Goal: Task Accomplishment & Management: Manage account settings

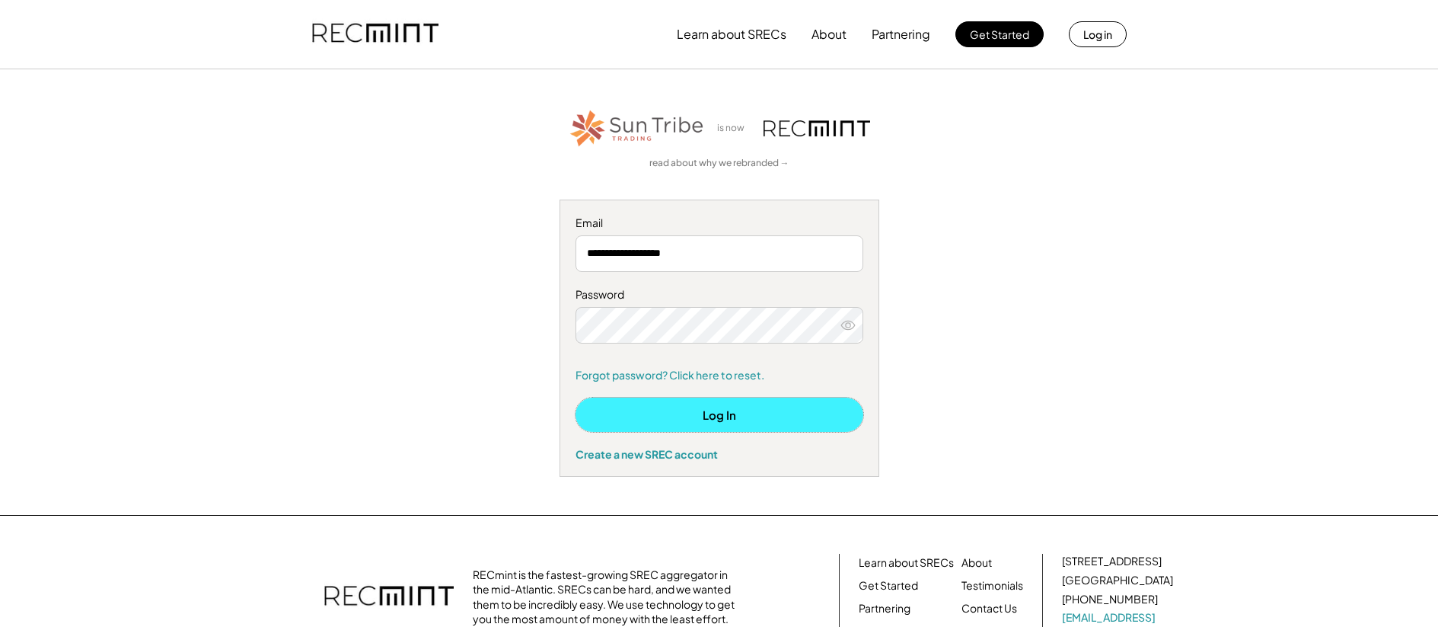
click at [709, 410] on button "Log In" at bounding box center [720, 414] width 288 height 34
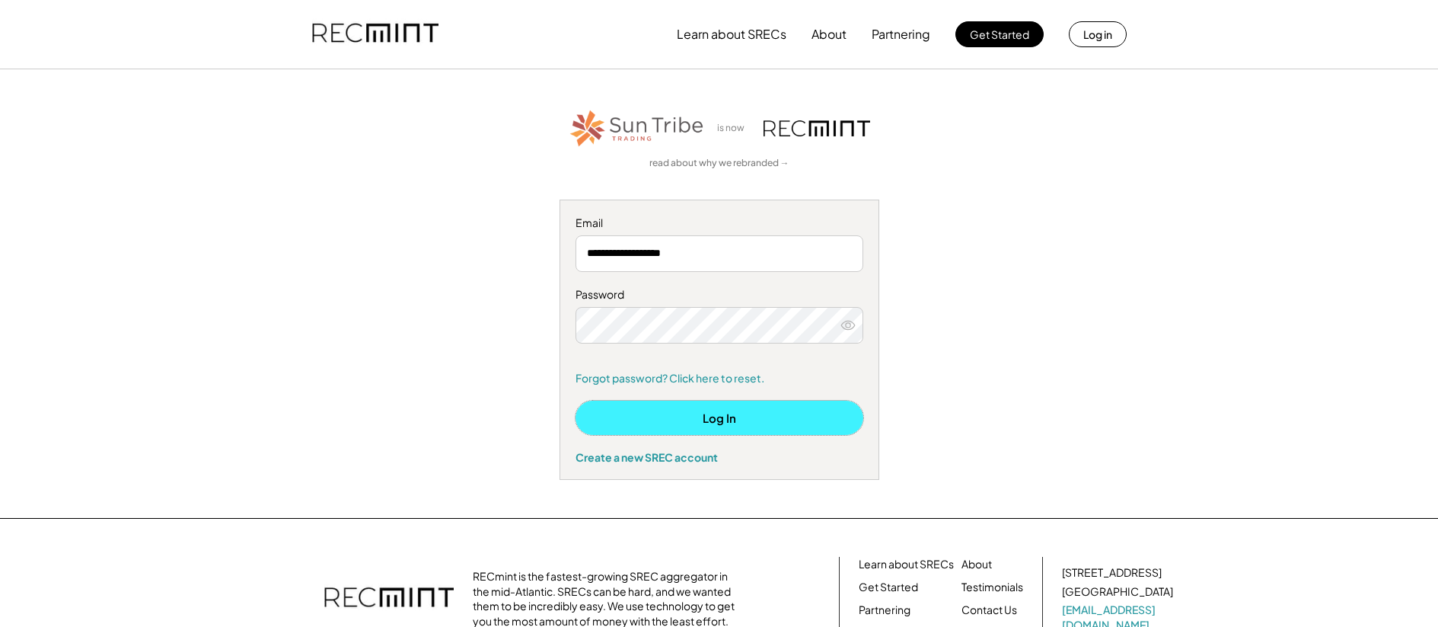
click at [735, 426] on button "Log In" at bounding box center [720, 417] width 288 height 34
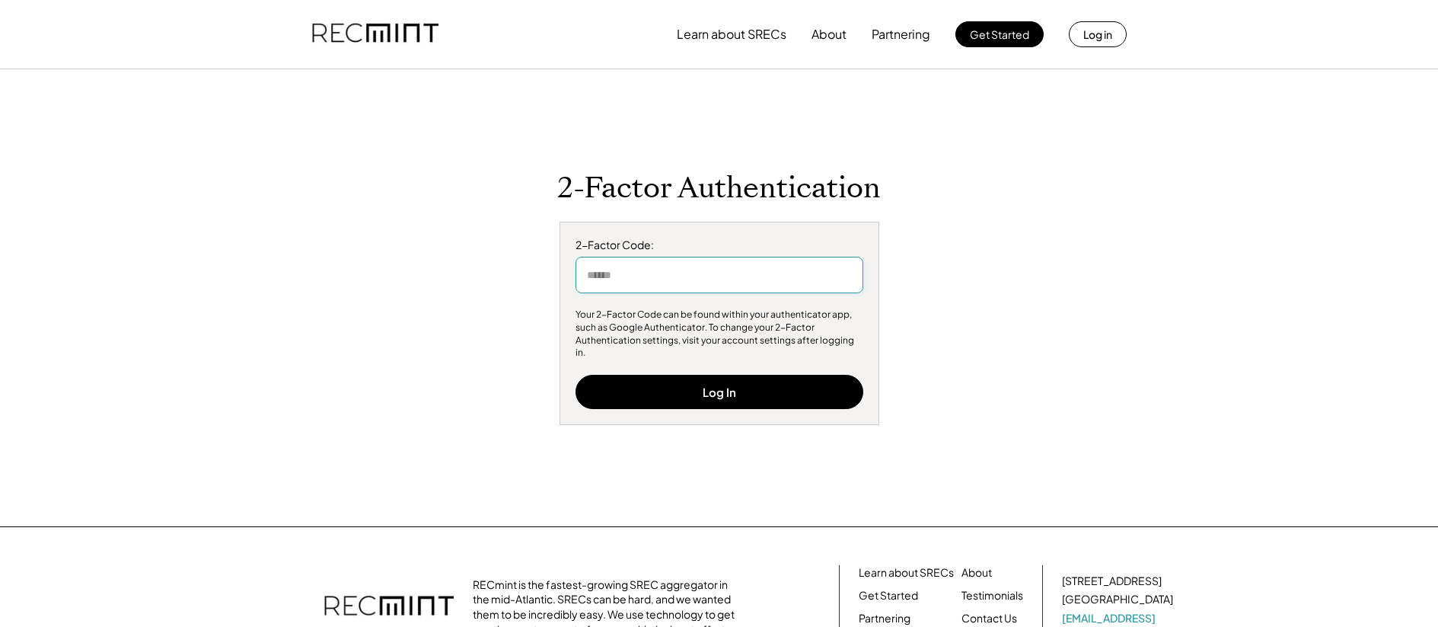
click at [653, 288] on input "input" at bounding box center [720, 275] width 288 height 37
click at [652, 287] on input "input" at bounding box center [720, 275] width 288 height 37
type input "******"
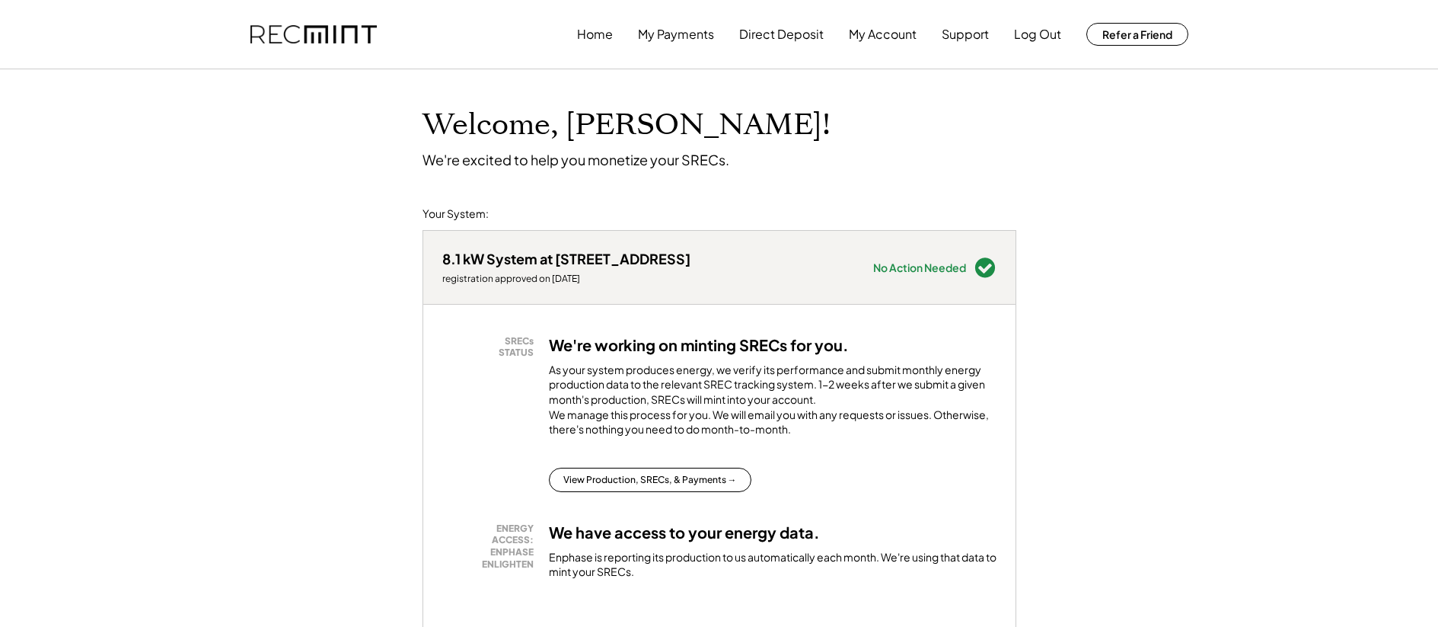
click at [907, 368] on div "As your system produces energy, we verify its performance and submit monthly en…" at bounding box center [773, 403] width 448 height 82
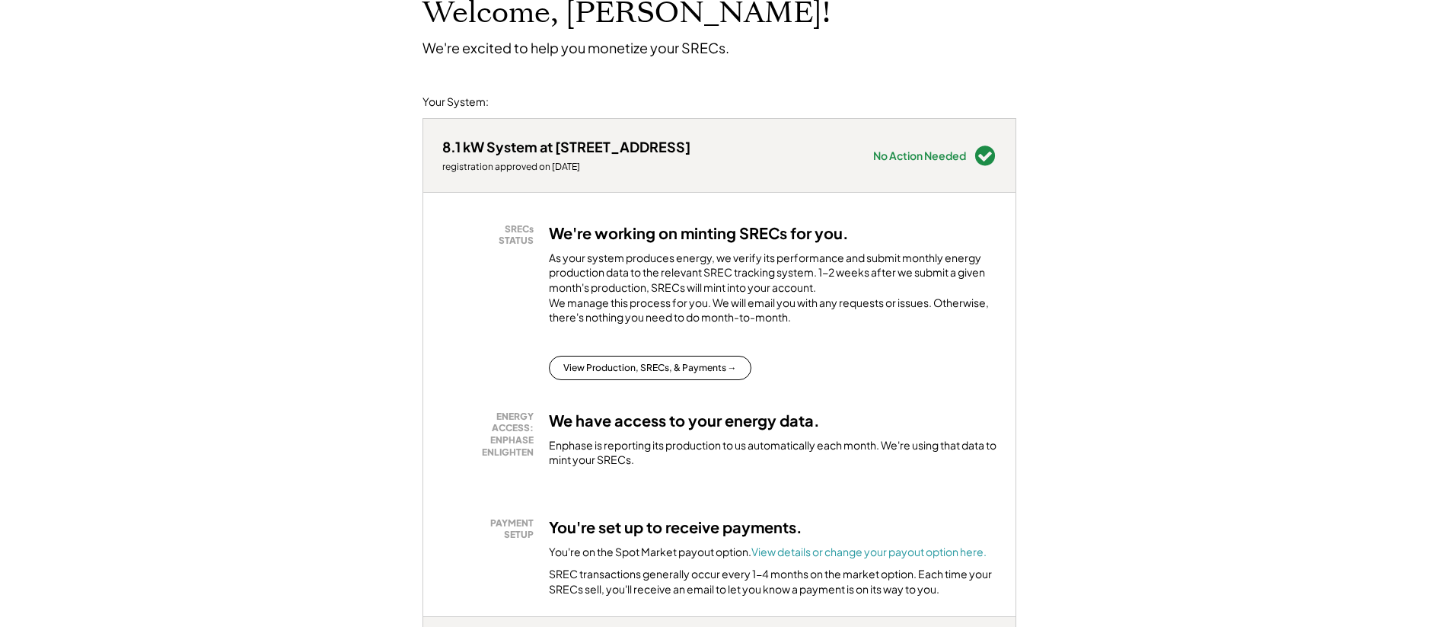
scroll to position [185, 0]
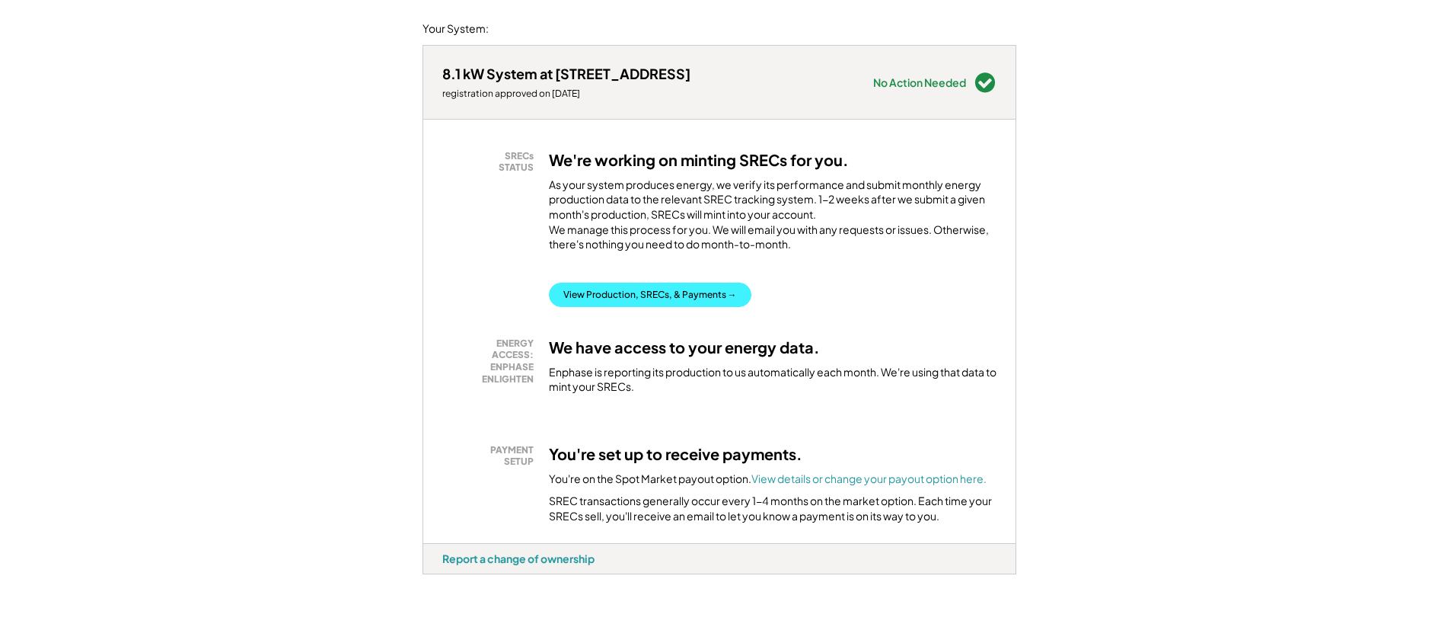
click at [652, 305] on button "View Production, SRECs, & Payments →" at bounding box center [650, 294] width 202 height 24
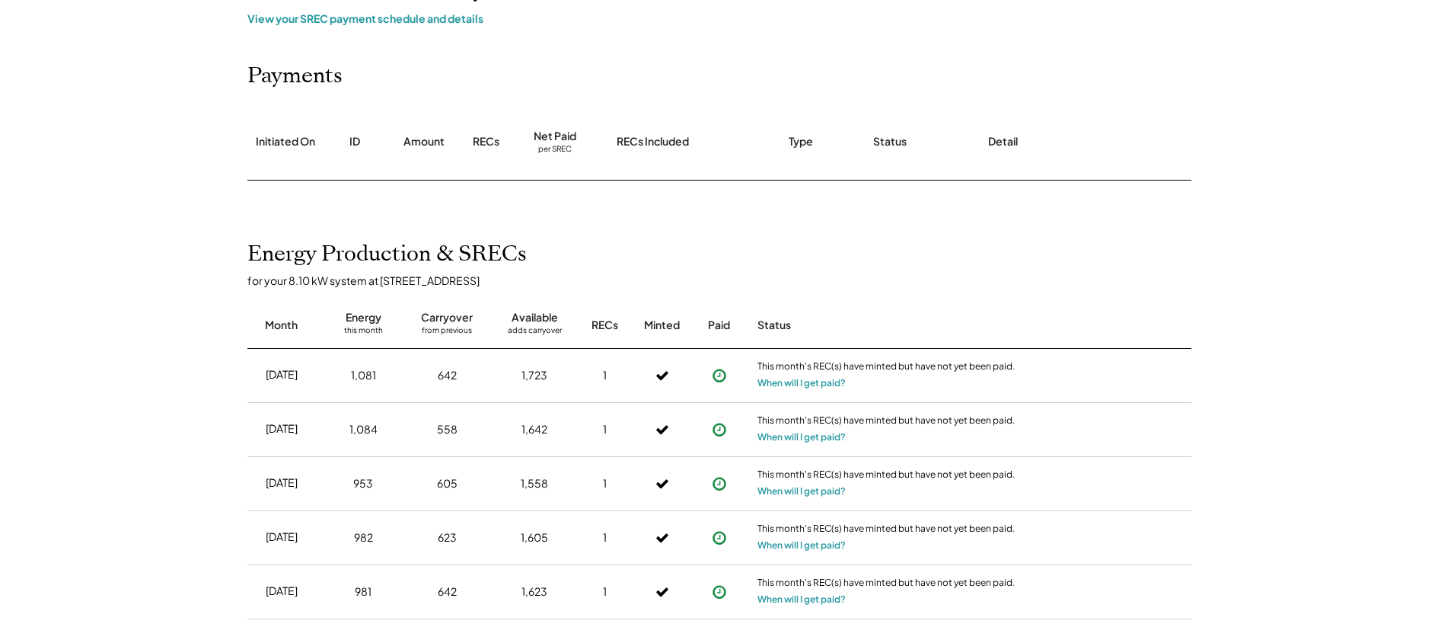
scroll to position [145, 0]
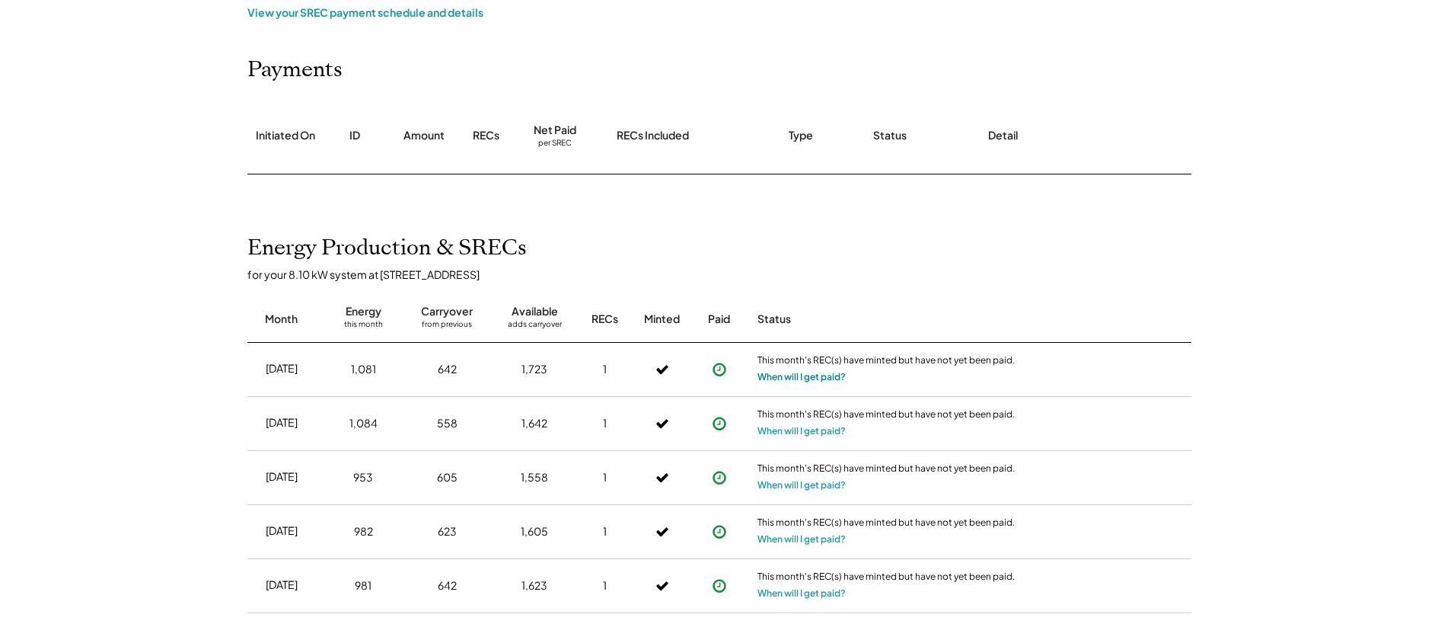
click at [798, 377] on button "When will I get paid?" at bounding box center [801, 376] width 88 height 15
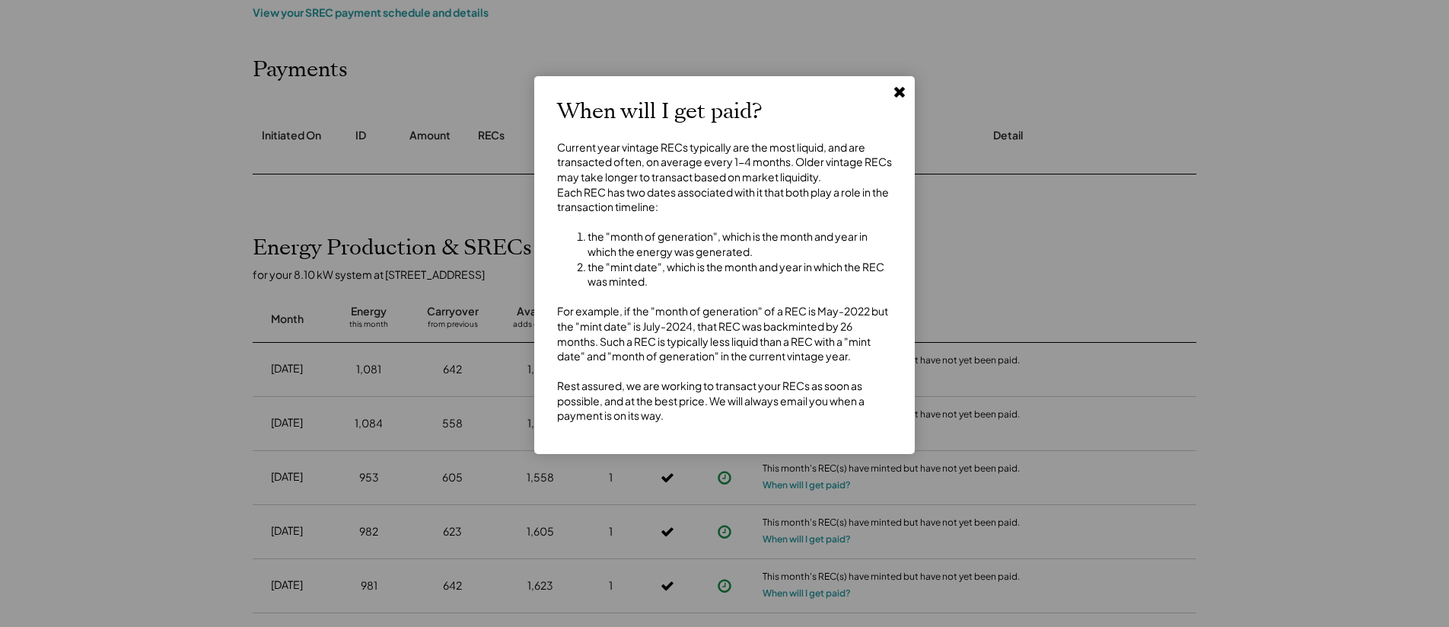
click at [893, 91] on icon at bounding box center [899, 91] width 15 height 15
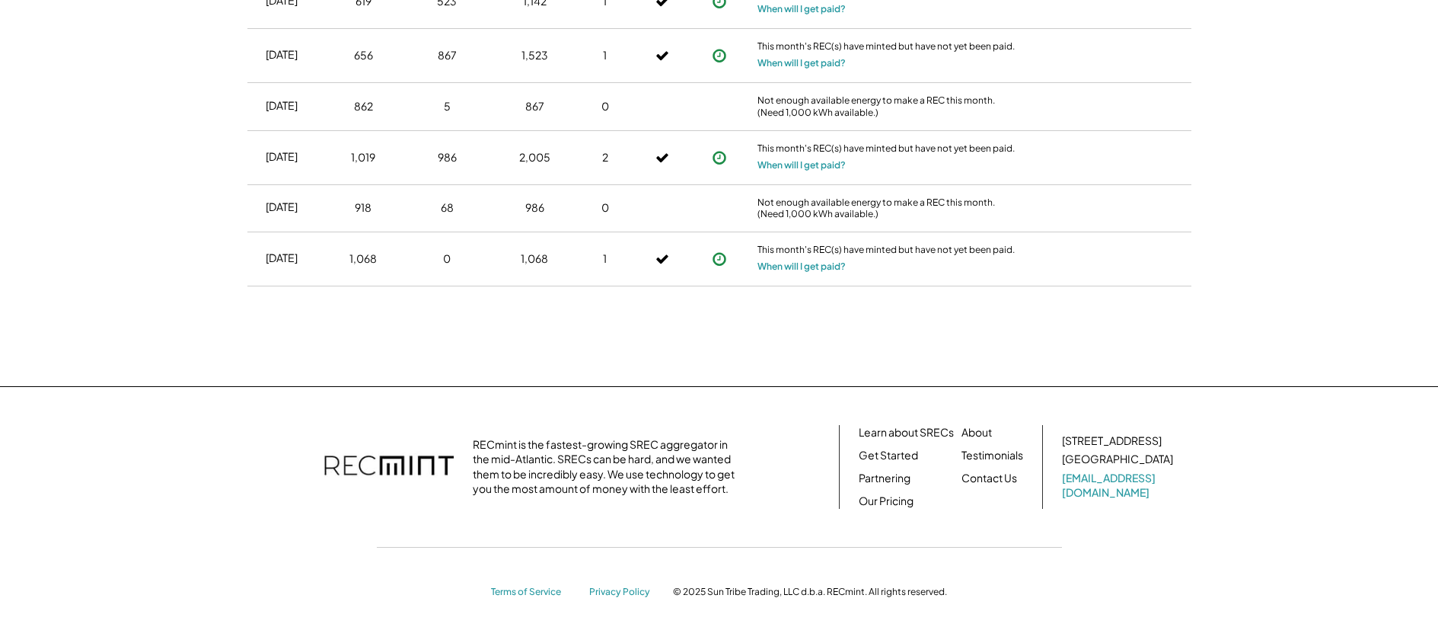
scroll to position [1475, 0]
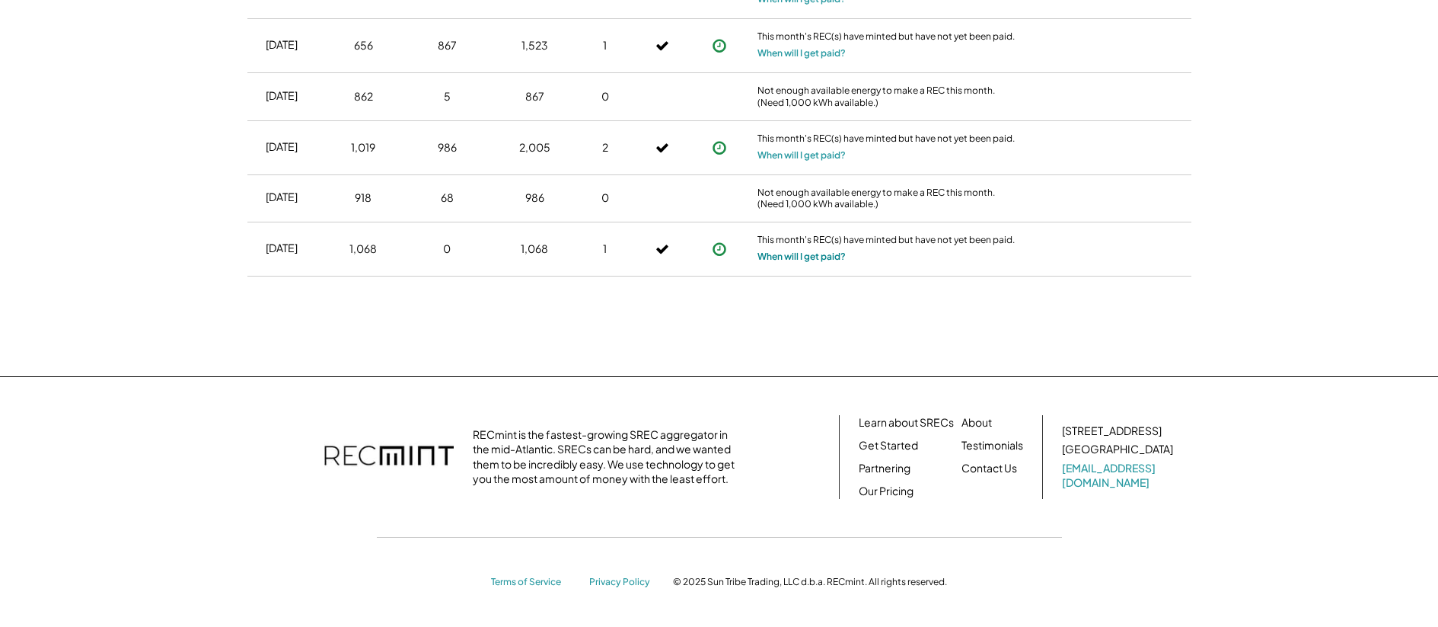
click at [823, 261] on button "When will I get paid?" at bounding box center [801, 256] width 88 height 15
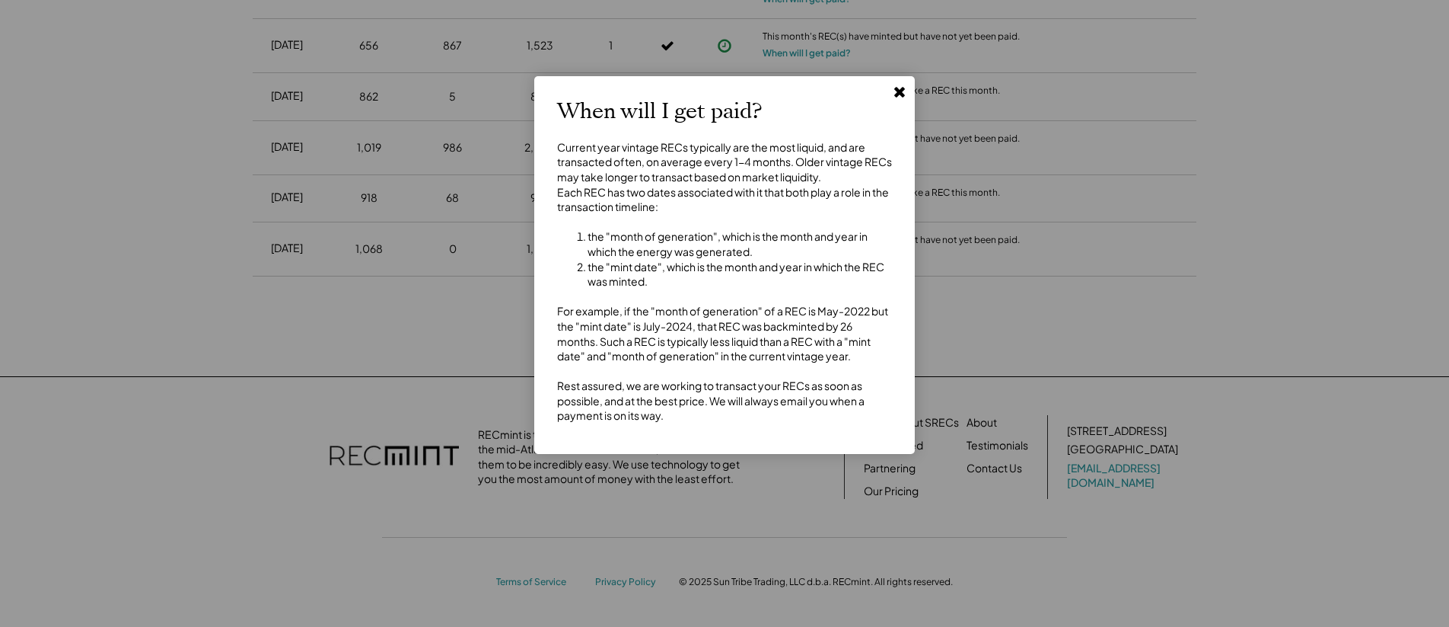
click at [898, 93] on use at bounding box center [899, 92] width 11 height 11
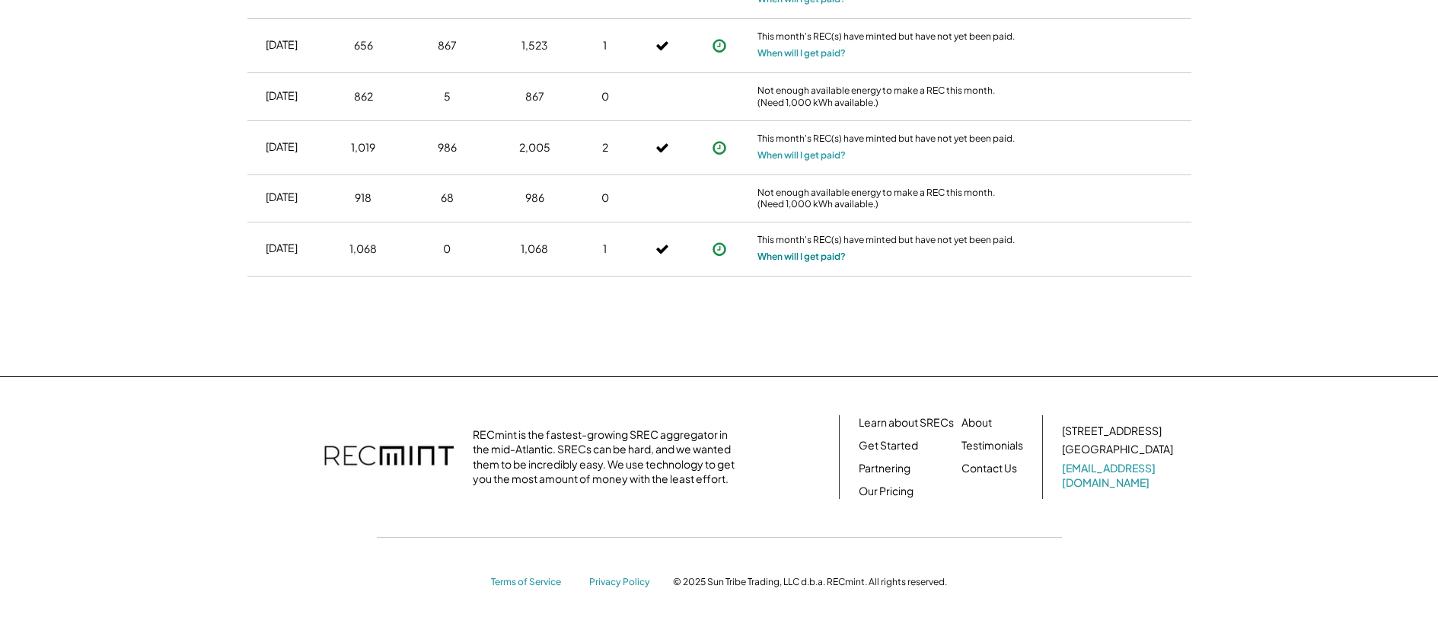
click at [808, 251] on button "When will I get paid?" at bounding box center [801, 256] width 88 height 15
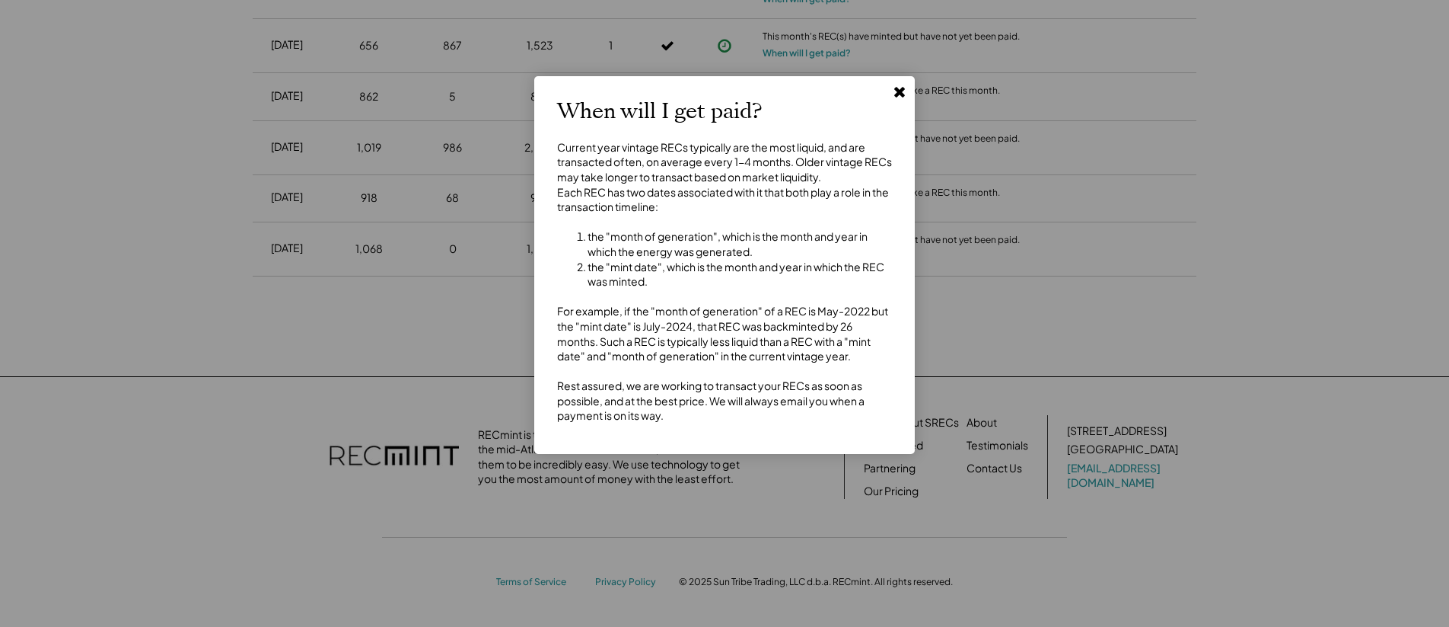
click at [901, 94] on use at bounding box center [899, 92] width 11 height 11
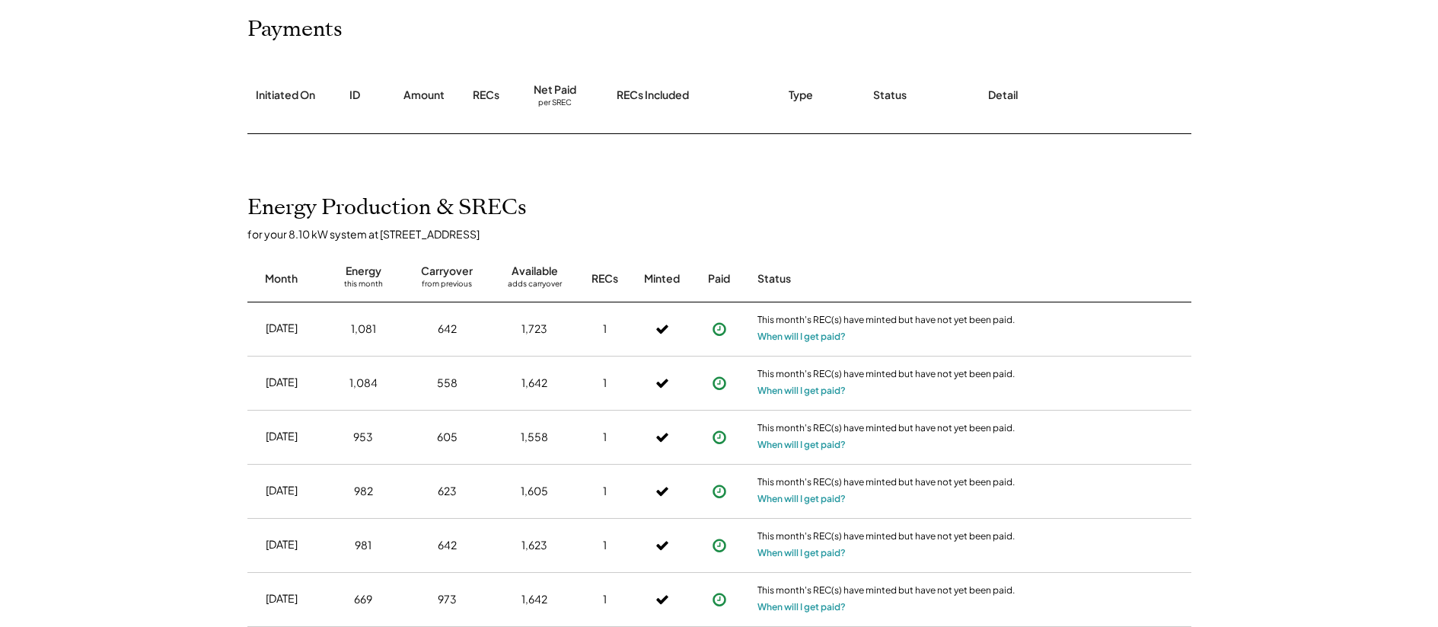
scroll to position [0, 0]
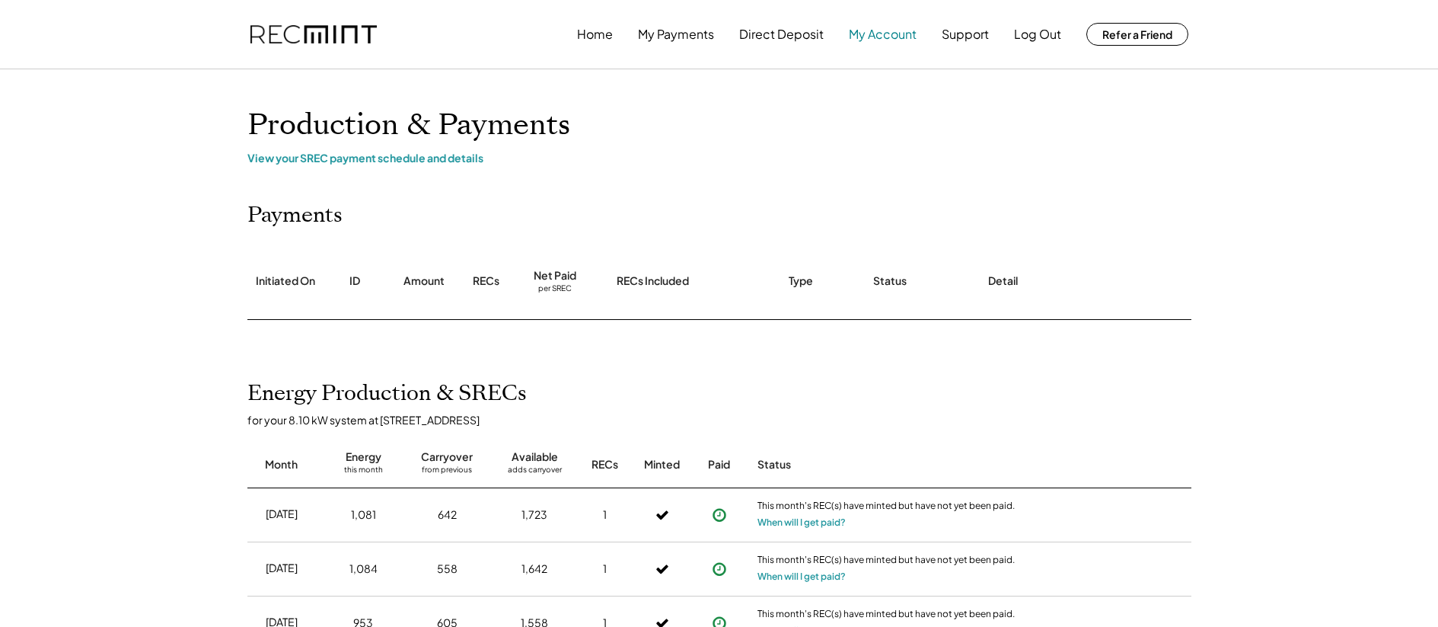
click at [891, 30] on button "My Account" at bounding box center [883, 34] width 68 height 30
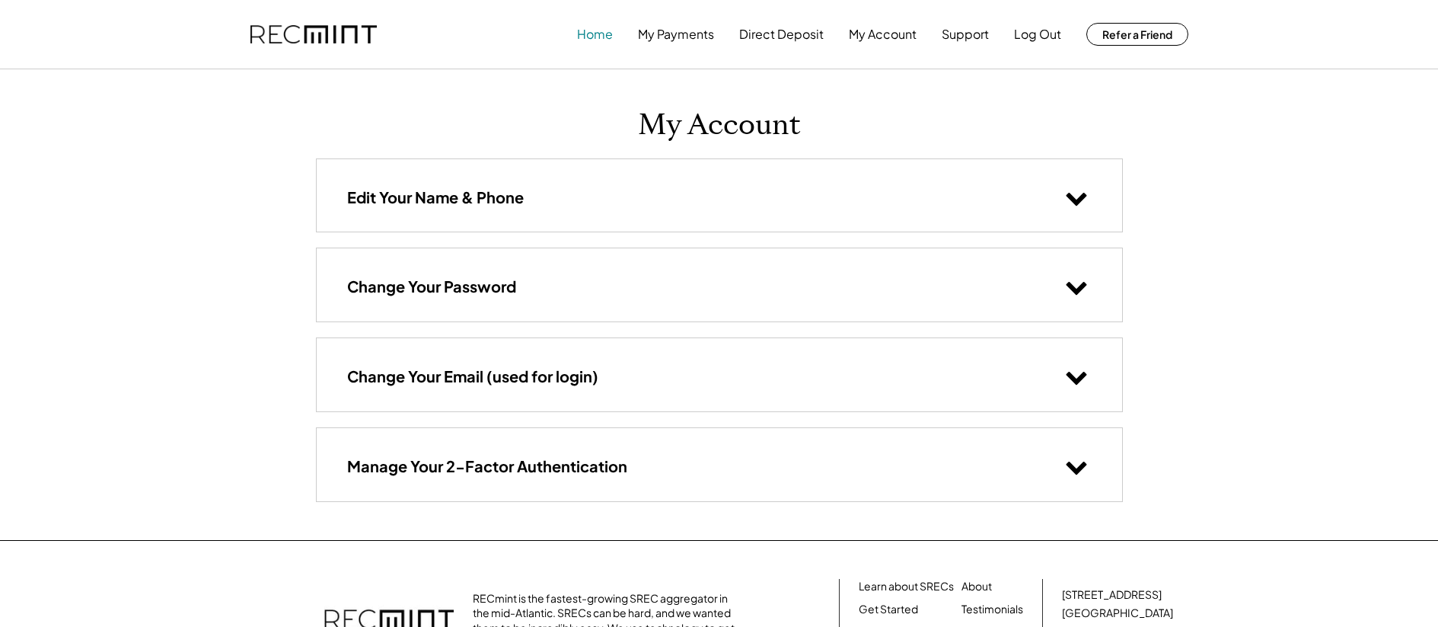
click at [600, 41] on button "Home" at bounding box center [595, 34] width 36 height 30
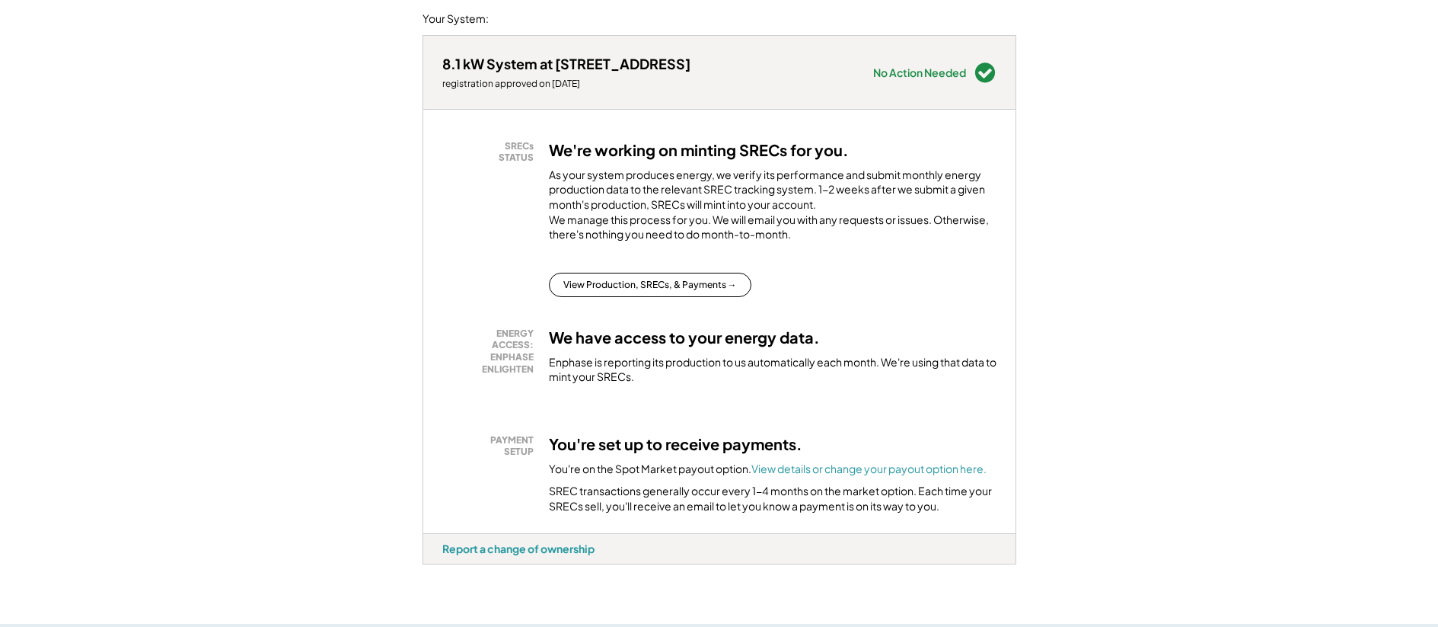
scroll to position [209, 0]
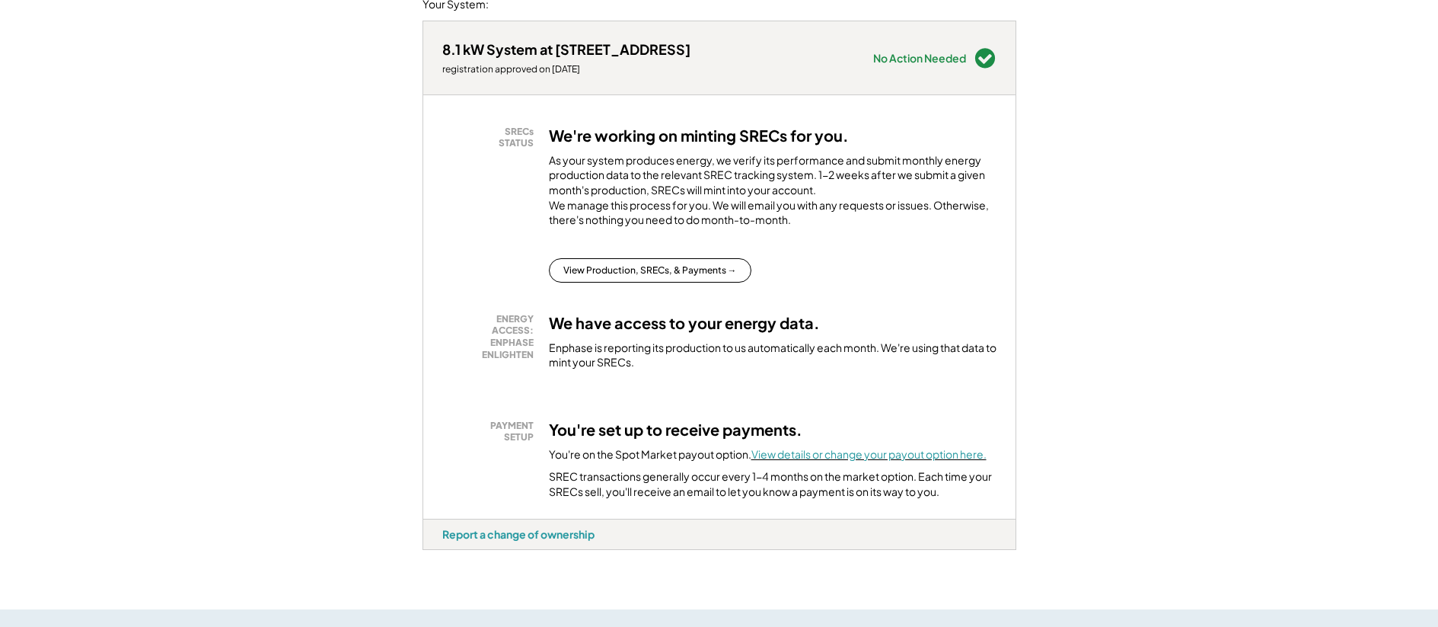
click at [922, 461] on font "View details or change your payout option here." at bounding box center [868, 454] width 235 height 14
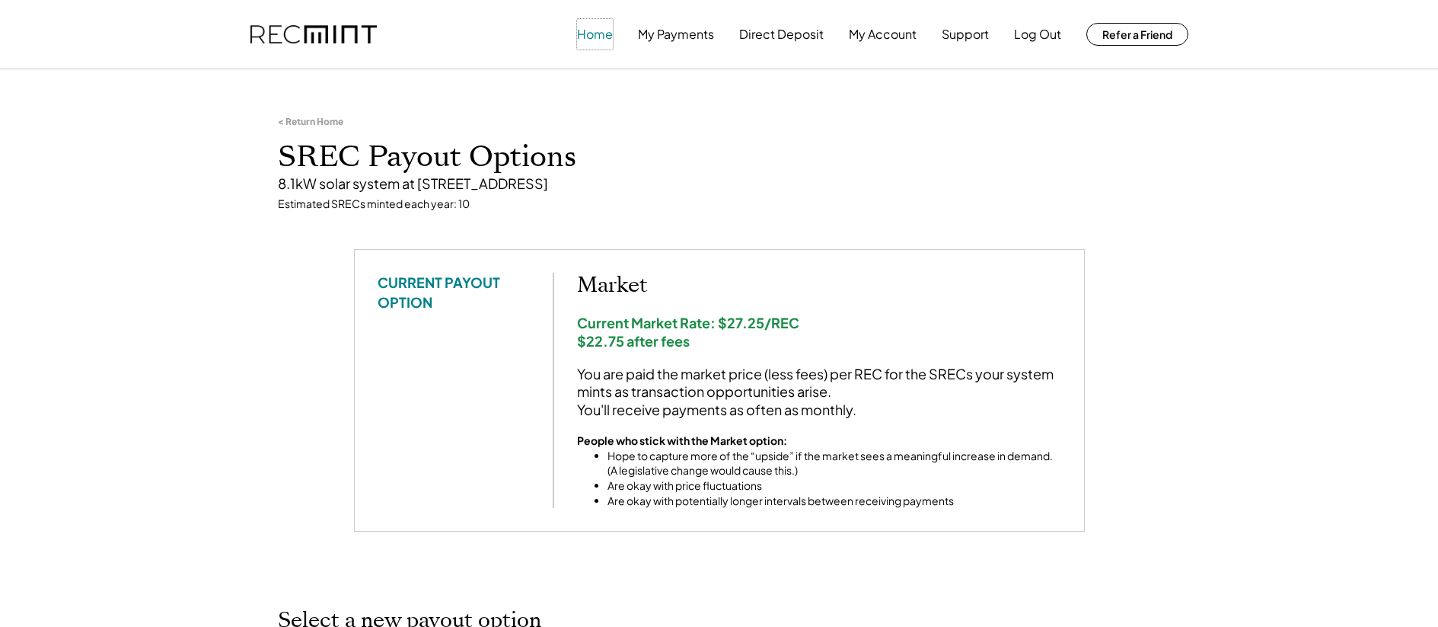
click at [611, 35] on button "Home" at bounding box center [595, 34] width 36 height 30
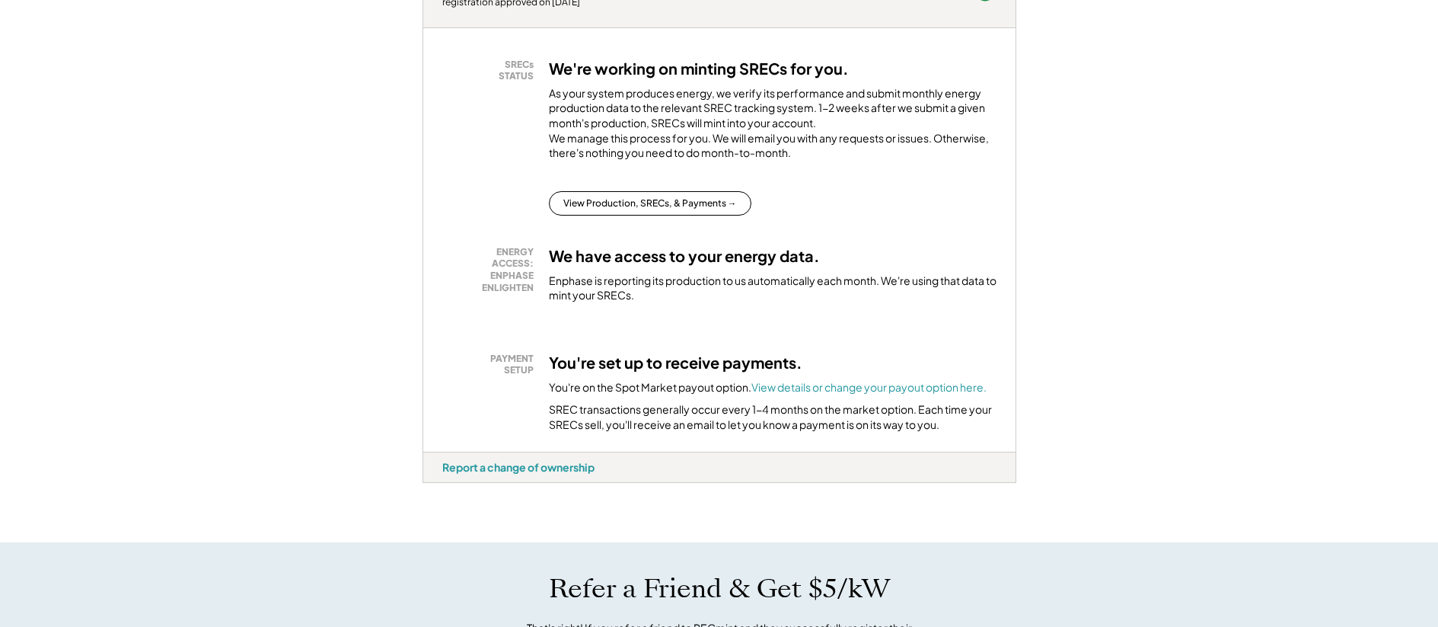
scroll to position [280, 0]
